Goal: Register for event/course

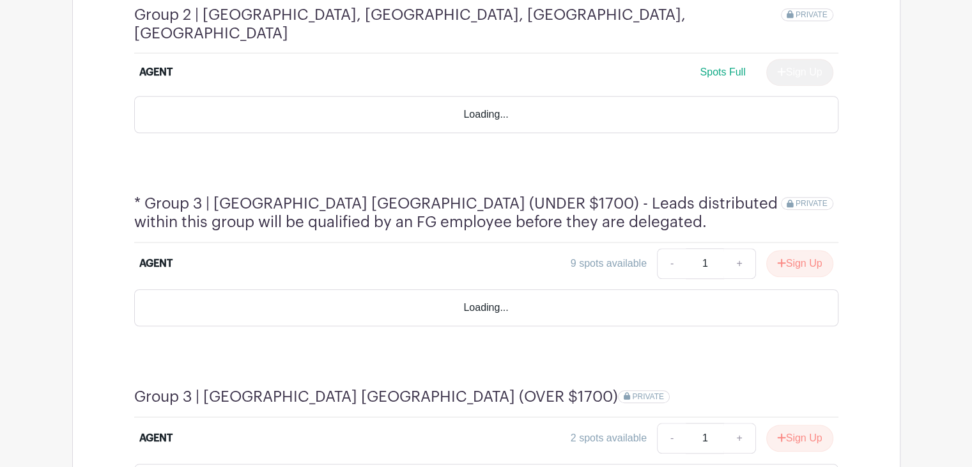
scroll to position [922, 0]
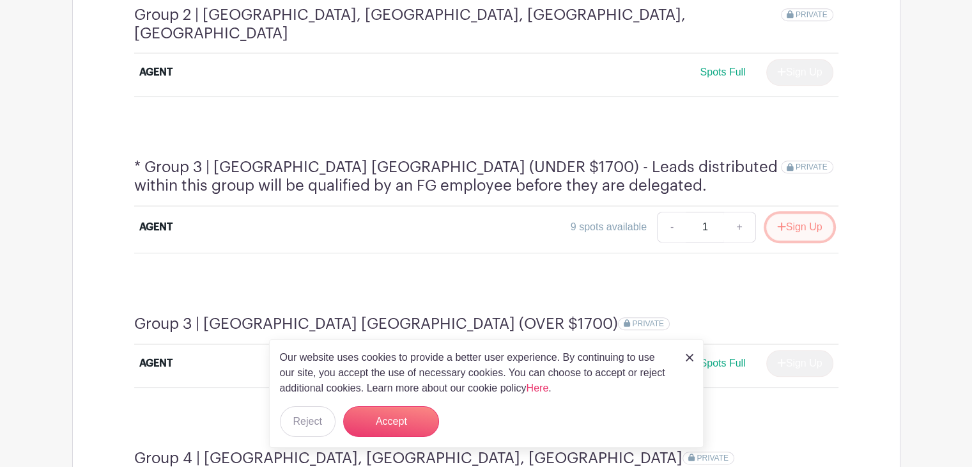
click at [803, 213] on button "Sign Up" at bounding box center [799, 226] width 67 height 27
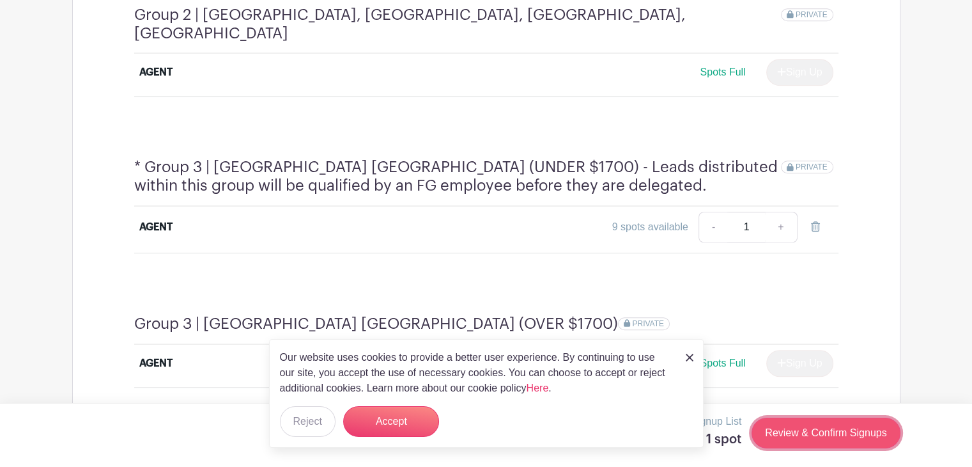
click at [838, 435] on link "Review & Confirm Signups" at bounding box center [826, 432] width 148 height 31
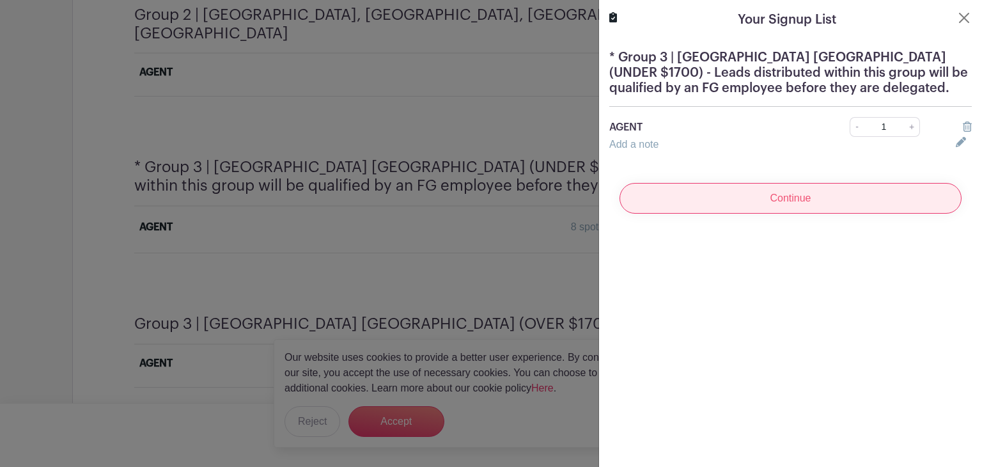
click at [761, 195] on input "Continue" at bounding box center [790, 198] width 342 height 31
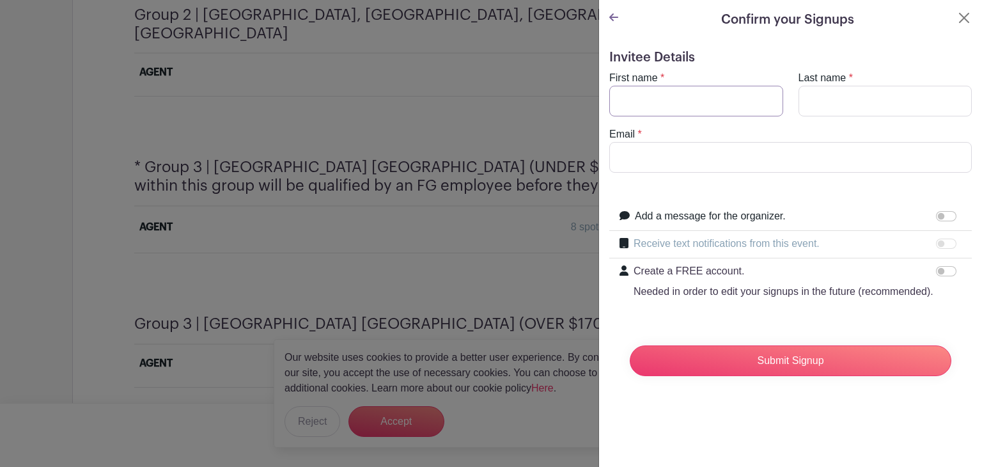
click at [644, 103] on input "First name" at bounding box center [696, 101] width 174 height 31
type input "Varvara"
click at [802, 98] on input "Last name" at bounding box center [885, 101] width 174 height 31
type input "Malina"
click at [754, 166] on input "Email" at bounding box center [790, 157] width 362 height 31
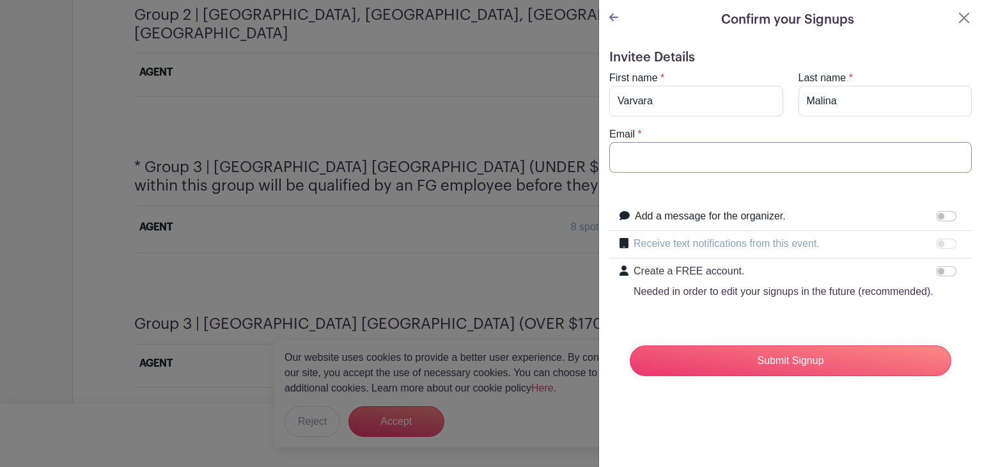
type input "[EMAIL_ADDRESS][DOMAIN_NAME]"
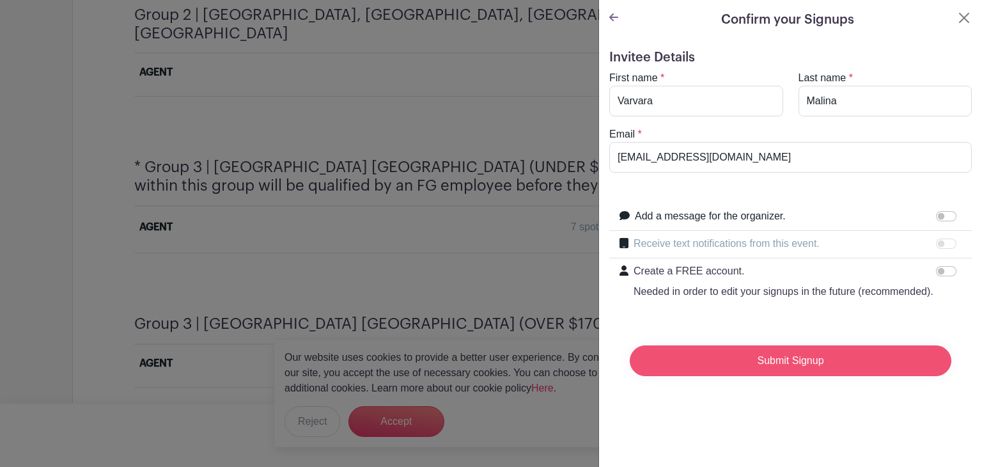
click at [800, 376] on input "Submit Signup" at bounding box center [790, 360] width 321 height 31
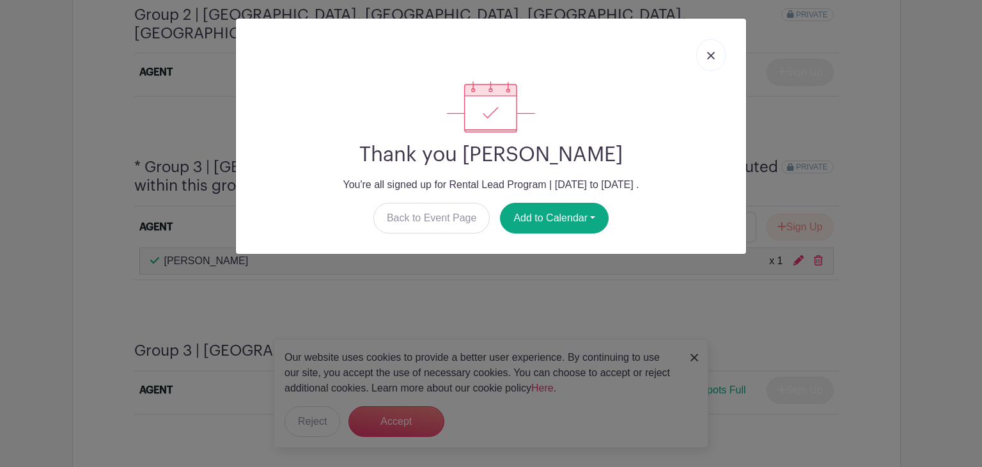
click at [704, 52] on link at bounding box center [710, 55] width 29 height 32
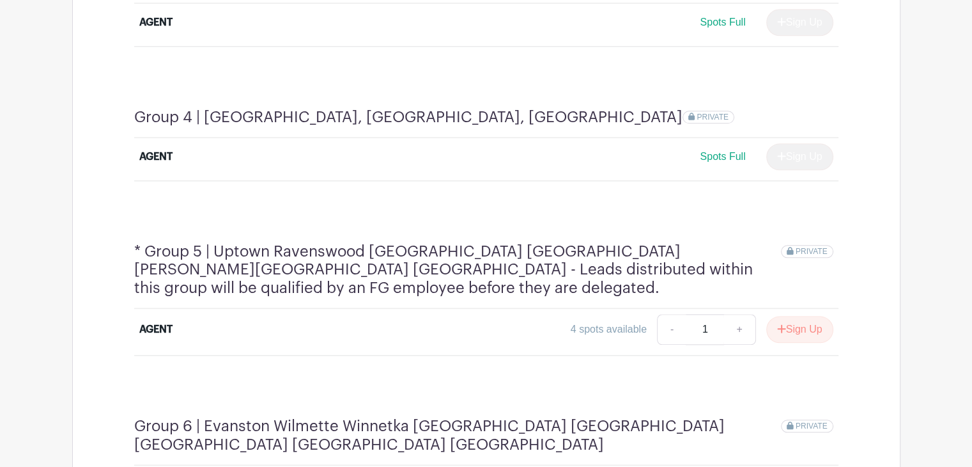
scroll to position [1404, 0]
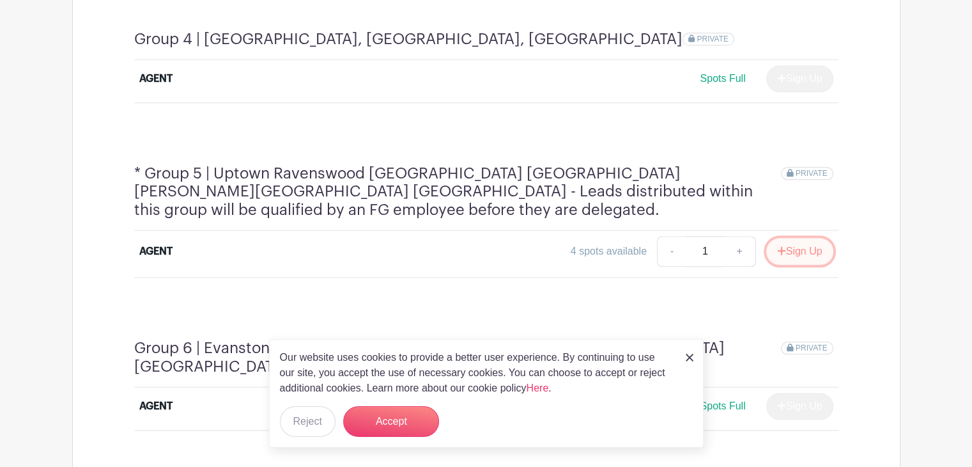
click at [799, 238] on button "Sign Up" at bounding box center [799, 251] width 67 height 27
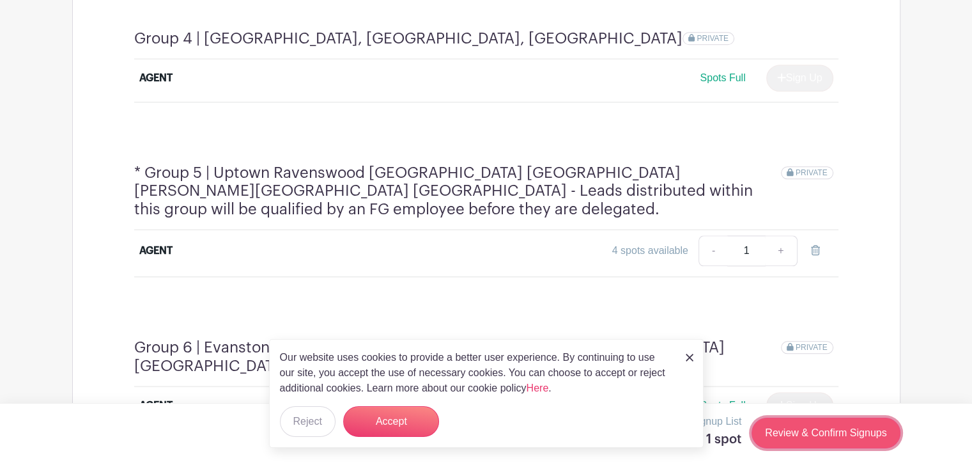
click at [813, 431] on link "Review & Confirm Signups" at bounding box center [826, 432] width 148 height 31
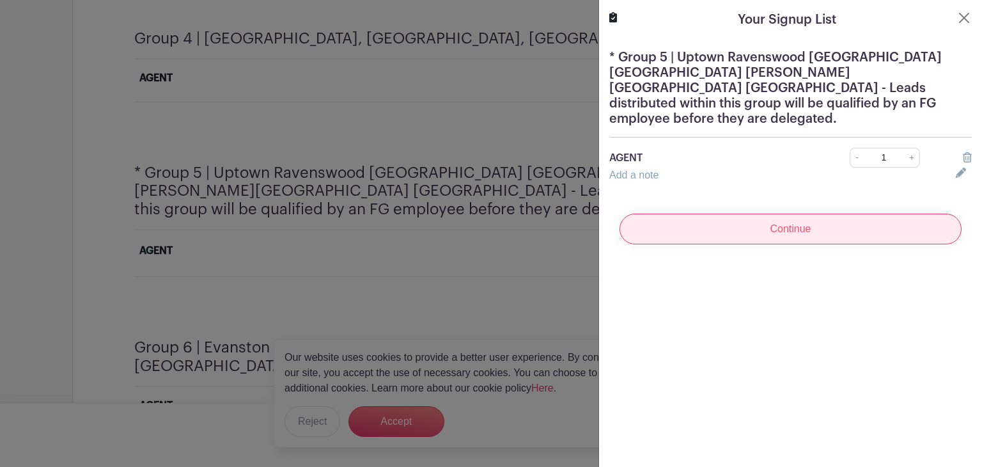
click at [787, 214] on input "Continue" at bounding box center [790, 228] width 342 height 31
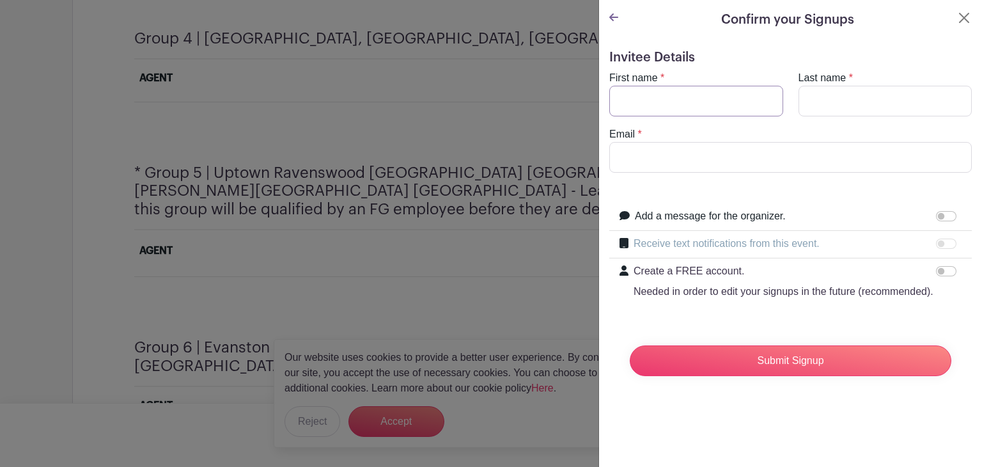
click at [683, 92] on input "First name" at bounding box center [696, 101] width 174 height 31
type input "Varvara"
click at [815, 91] on input "Last name" at bounding box center [885, 101] width 174 height 31
type input "Malina"
click at [772, 155] on input "Email" at bounding box center [790, 157] width 362 height 31
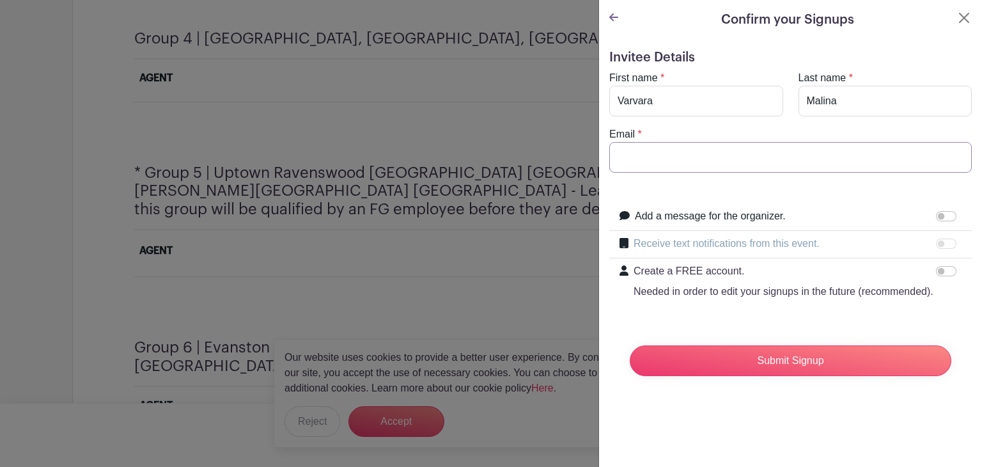
type input "[EMAIL_ADDRESS][DOMAIN_NAME]"
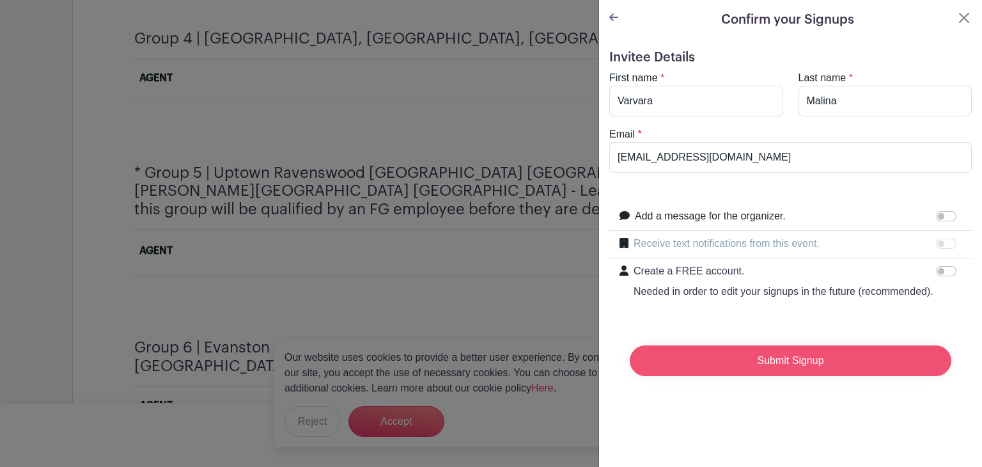
click at [769, 376] on input "Submit Signup" at bounding box center [790, 360] width 321 height 31
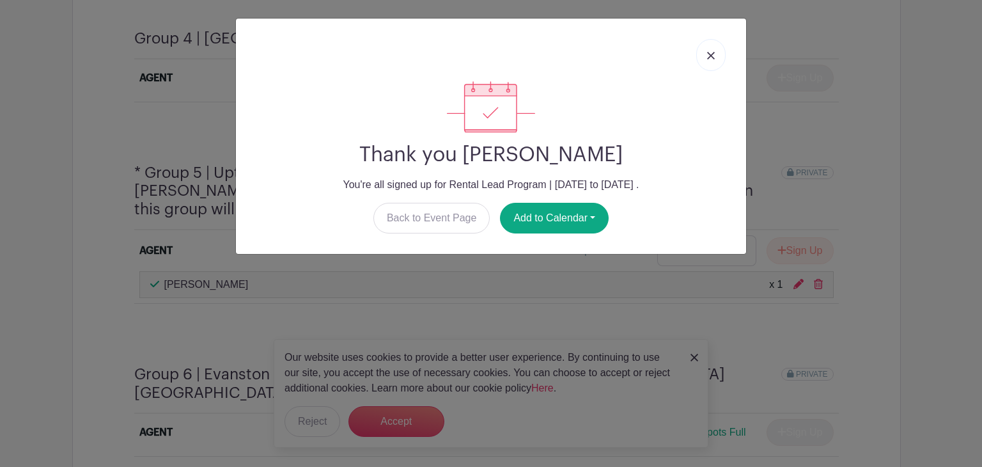
click at [709, 56] on img at bounding box center [711, 56] width 8 height 8
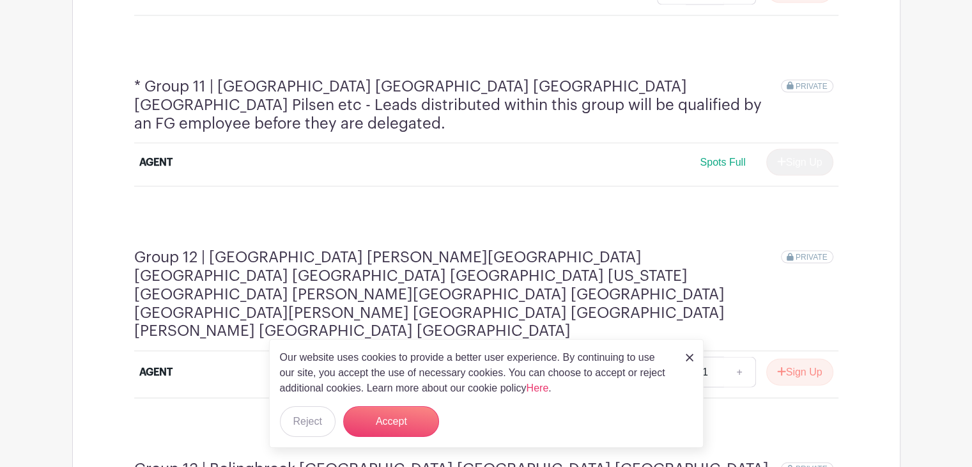
scroll to position [2803, 0]
